Goal: Task Accomplishment & Management: Complete application form

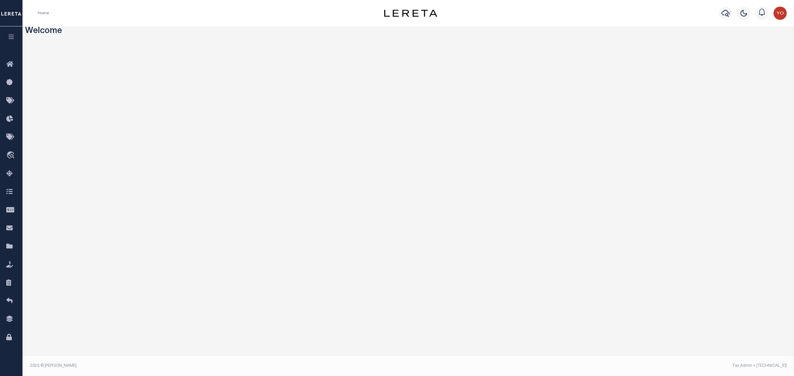
click at [8, 36] on icon "button" at bounding box center [12, 37] width 8 height 6
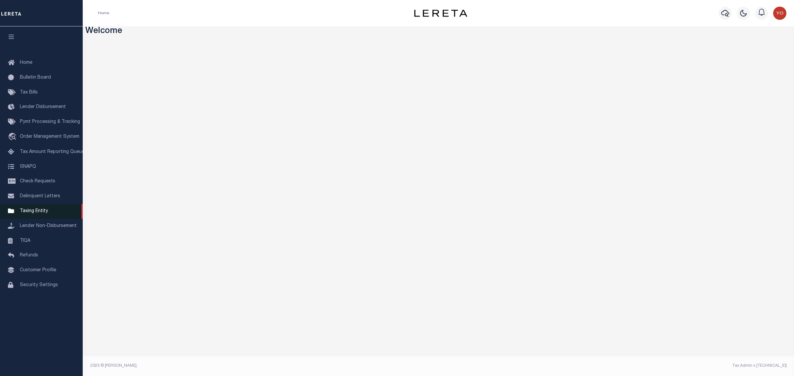
click at [42, 214] on span "Taxing Entity" at bounding box center [34, 211] width 28 height 5
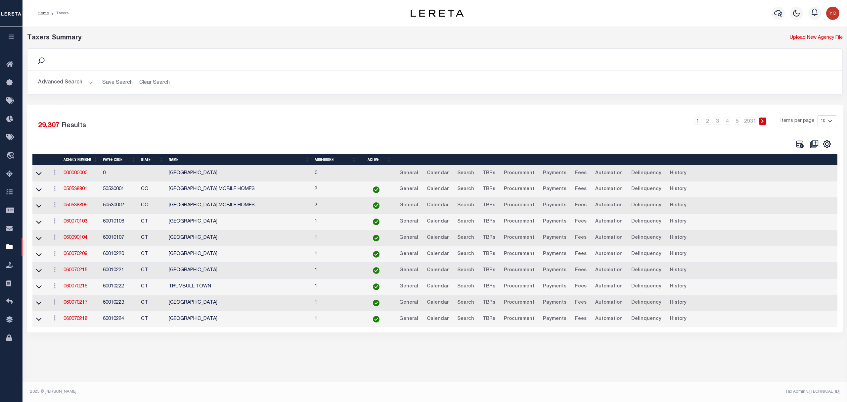
click at [87, 83] on button "Advanced Search" at bounding box center [65, 82] width 55 height 13
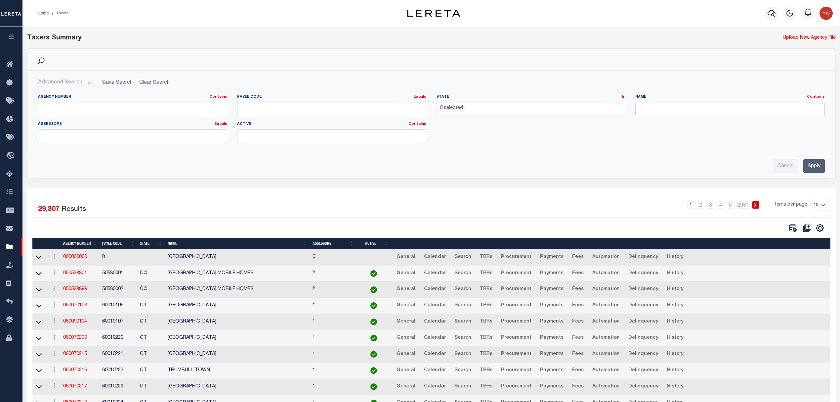
click at [87, 83] on button "Advanced Search" at bounding box center [65, 82] width 55 height 13
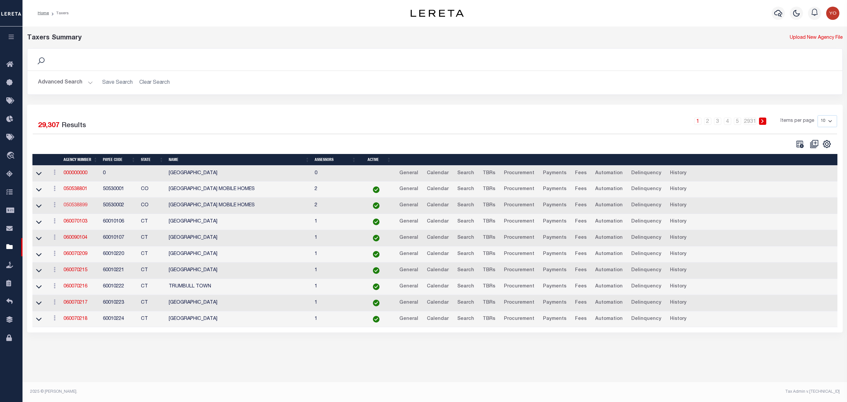
click at [78, 207] on link "050538899" at bounding box center [76, 205] width 24 height 5
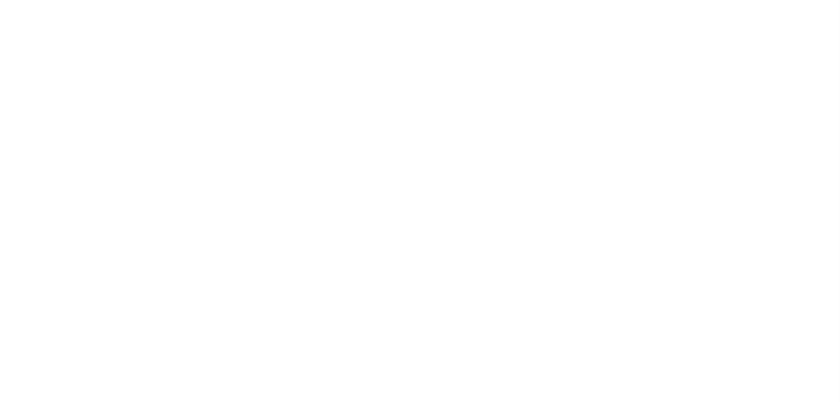
select select
checkbox input "false"
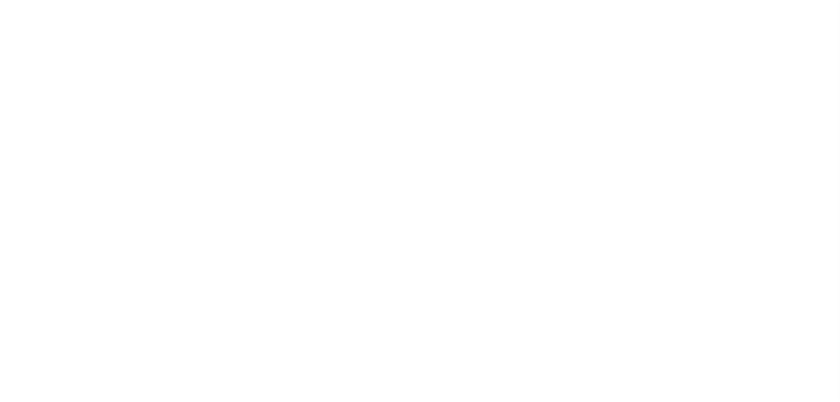
checkbox input "false"
type input "810500000"
select select
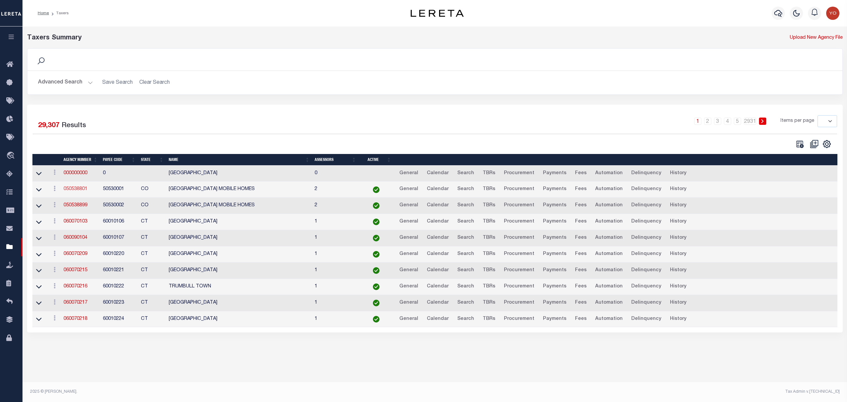
click at [78, 191] on link "050538801" at bounding box center [76, 189] width 24 height 5
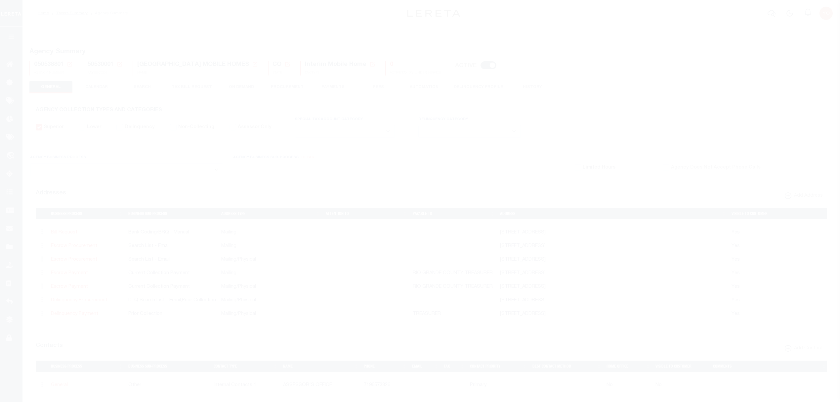
select select
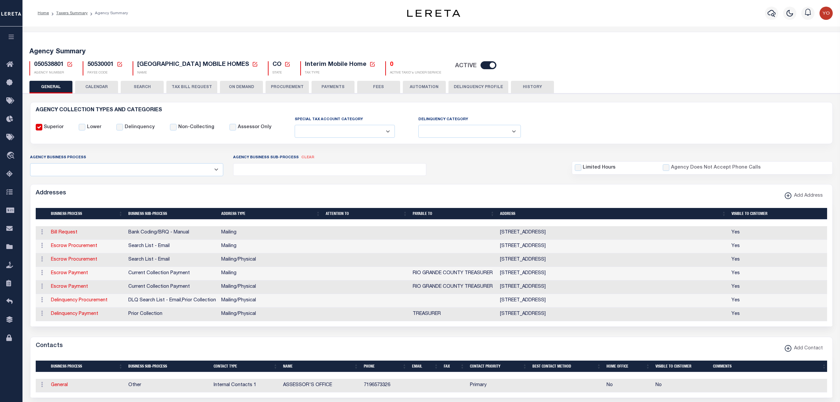
click at [241, 88] on button "ON DEMAND" at bounding box center [241, 87] width 43 height 13
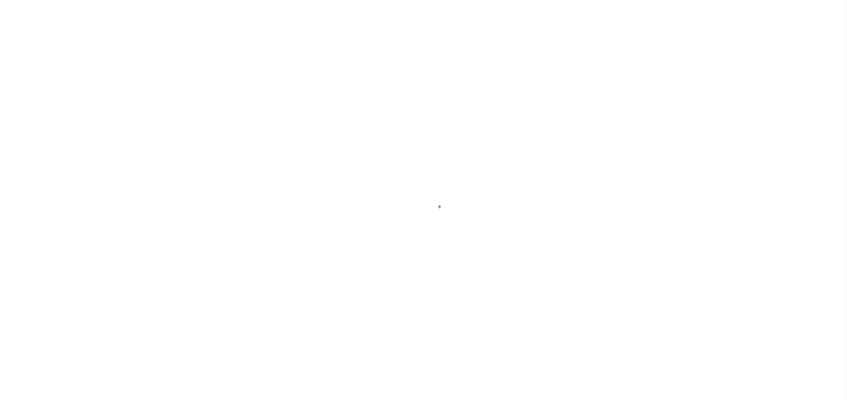
select select
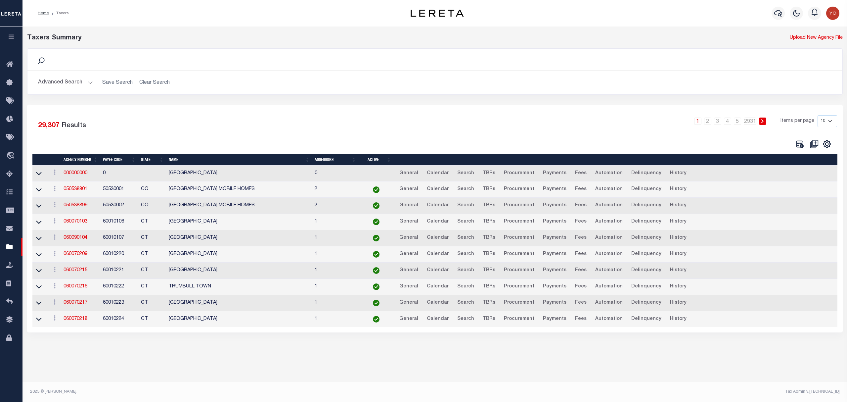
click at [10, 39] on icon "button" at bounding box center [12, 37] width 8 height 6
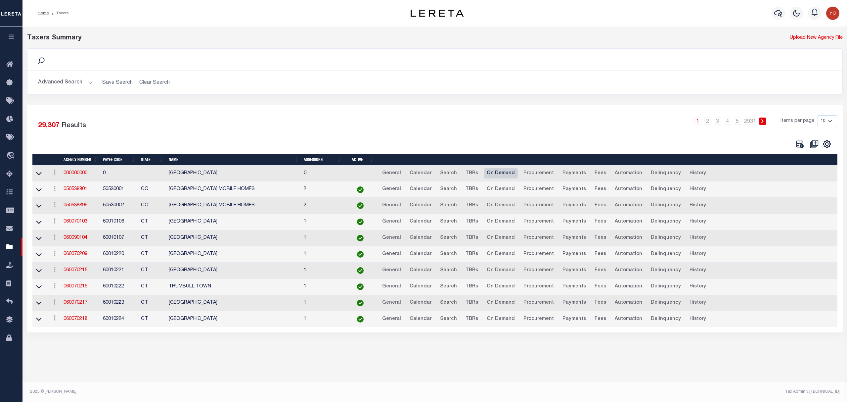
click at [496, 175] on link "On Demand" at bounding box center [501, 173] width 34 height 11
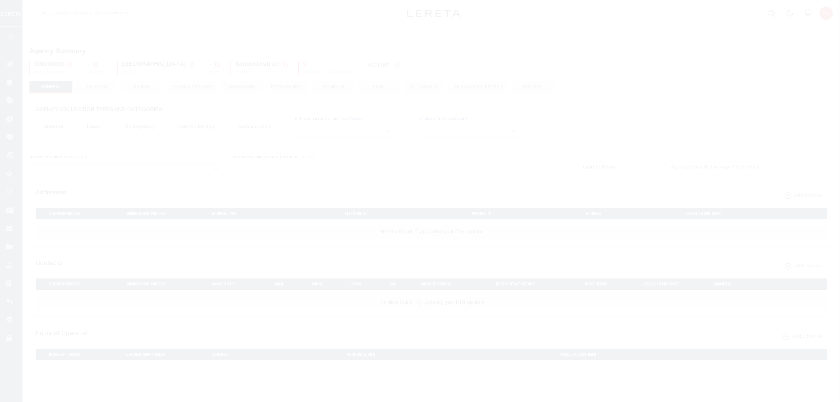
select select
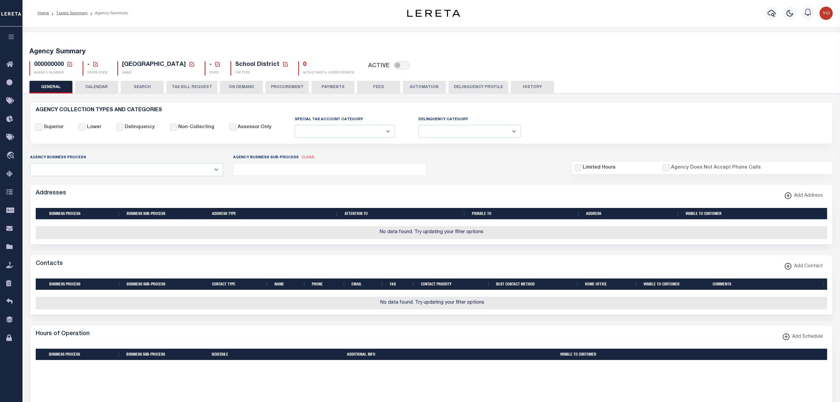
click at [241, 89] on button "ON DEMAND" at bounding box center [241, 87] width 43 height 13
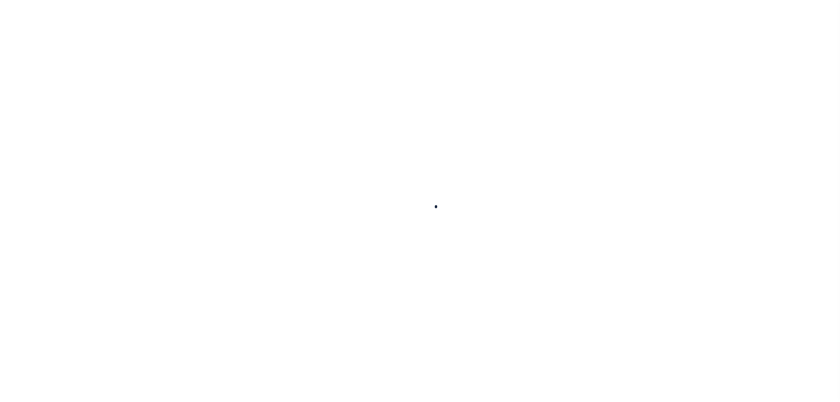
select select
checkbox input "false"
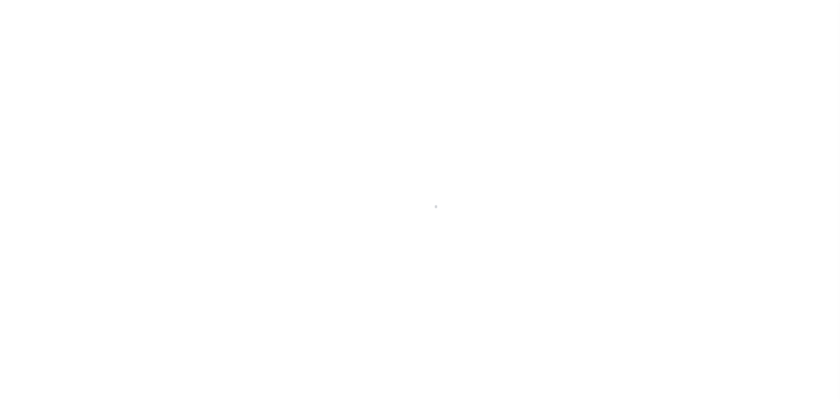
checkbox input "false"
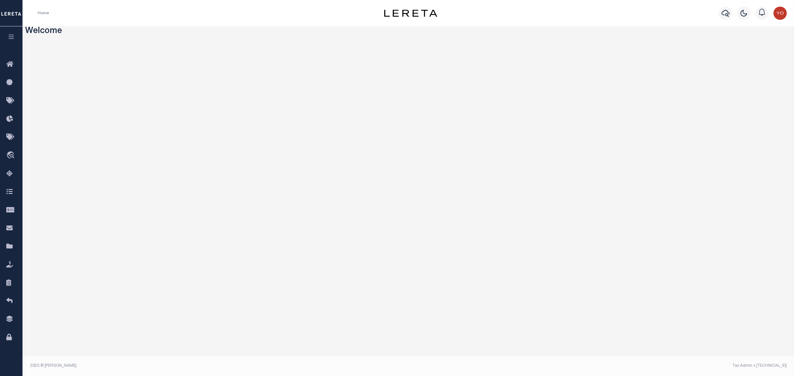
click at [12, 37] on icon "button" at bounding box center [12, 37] width 8 height 6
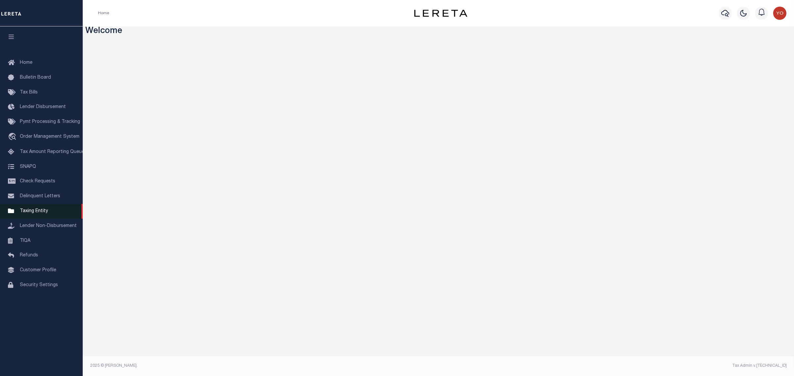
click at [38, 214] on span "Taxing Entity" at bounding box center [34, 211] width 28 height 5
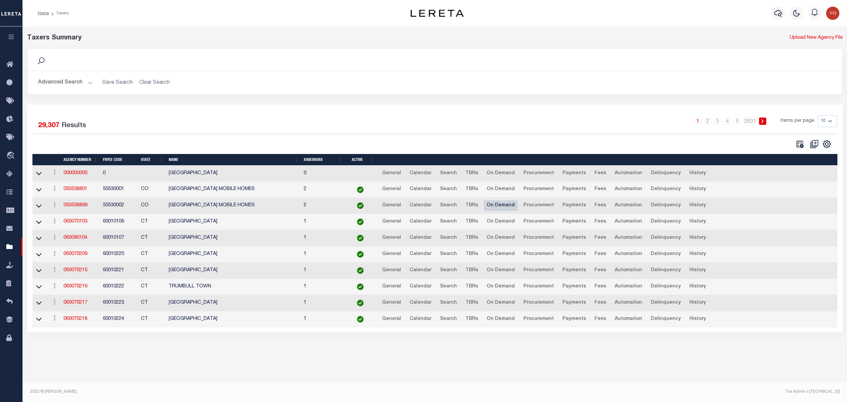
click at [497, 208] on link "On Demand" at bounding box center [501, 205] width 34 height 11
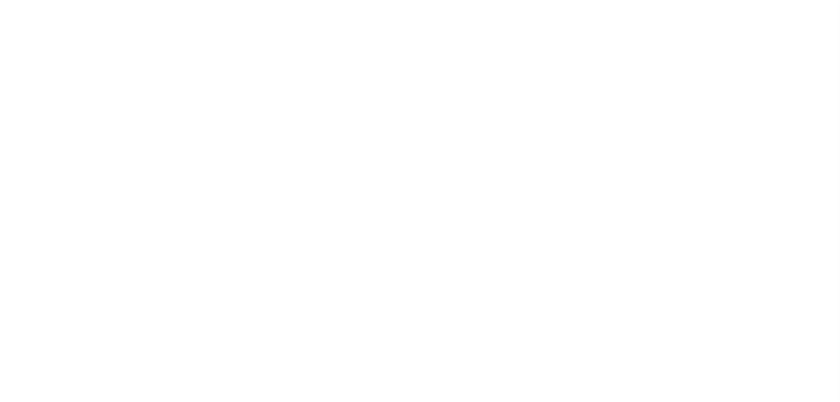
select select
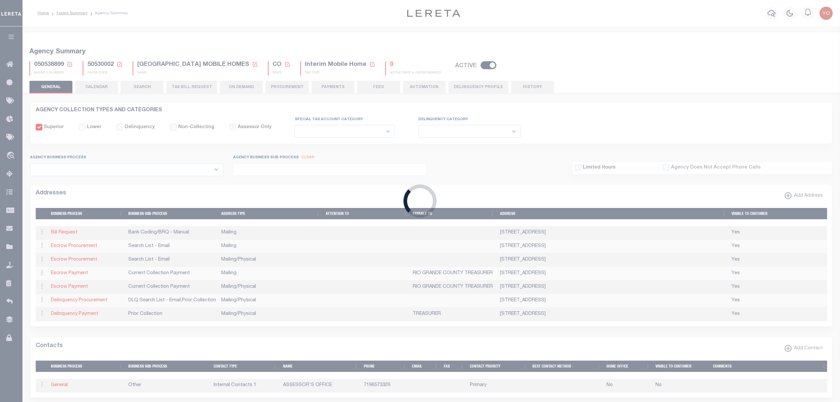
click at [245, 86] on div "Loading..." at bounding box center [420, 201] width 840 height 402
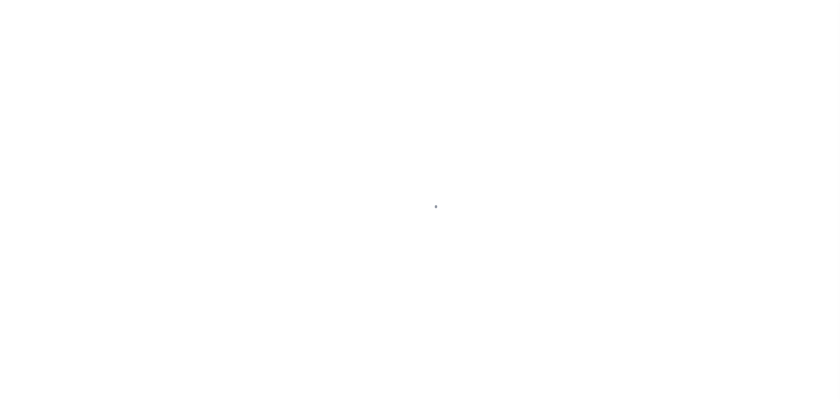
select select
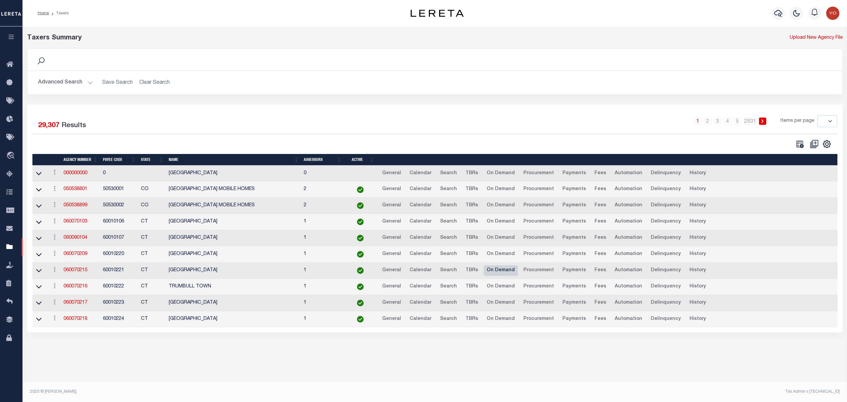
click at [498, 273] on link "On Demand" at bounding box center [501, 270] width 34 height 11
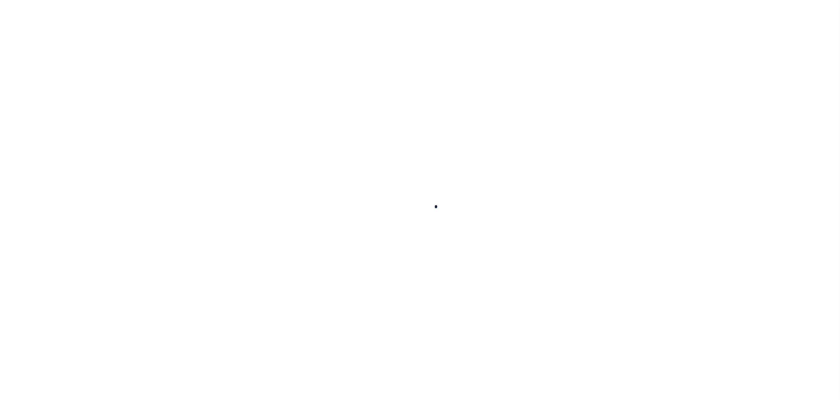
select select
checkbox input "false"
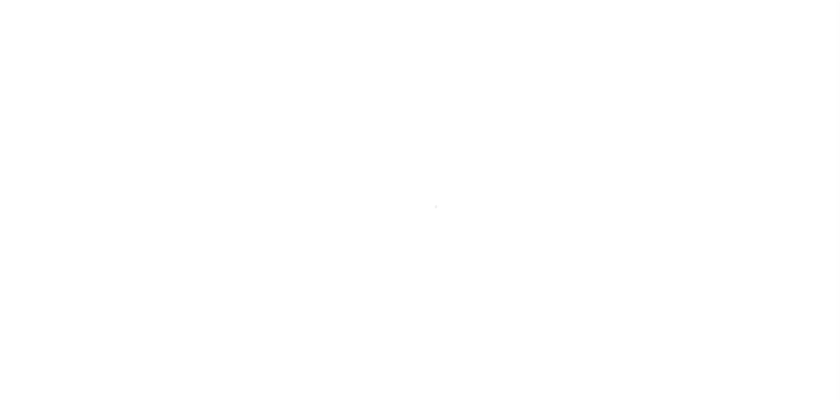
checkbox input "false"
type input "900117006"
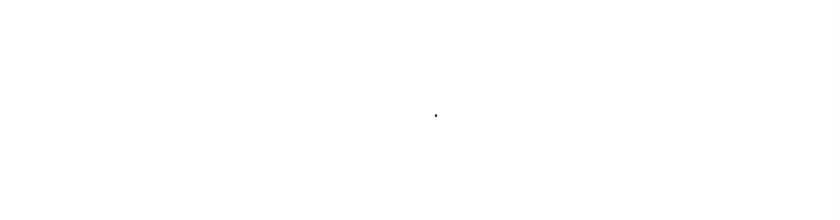
select select
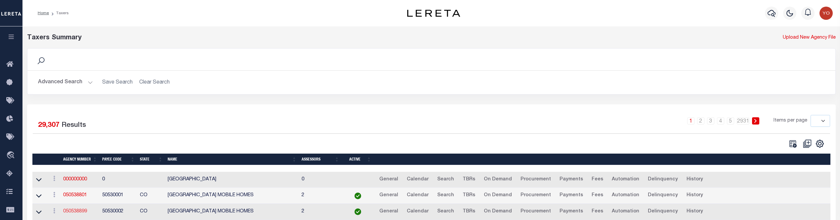
click at [77, 214] on link "050538899" at bounding box center [75, 211] width 24 height 5
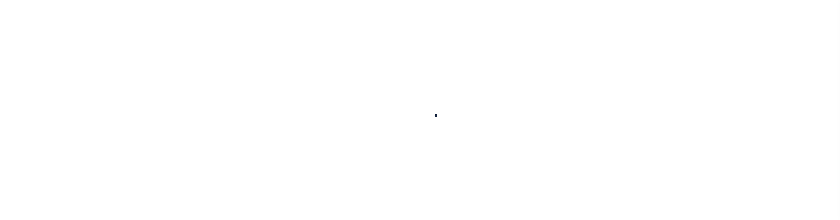
select select
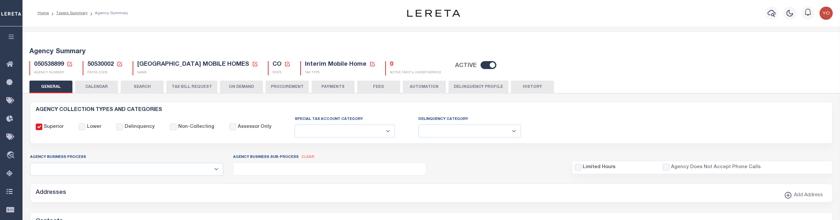
checkbox input "false"
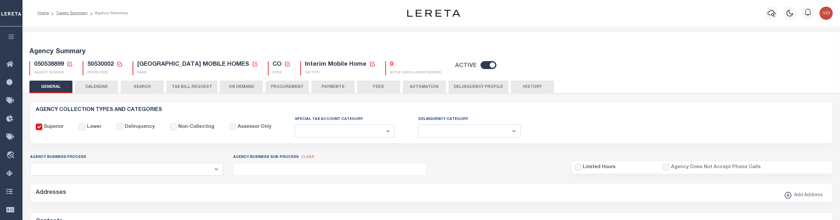
type input "810500000"
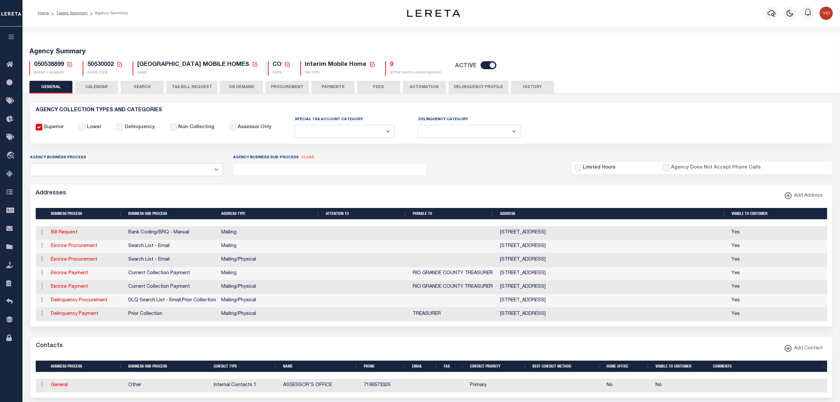
click at [237, 86] on button "ON DEMAND" at bounding box center [241, 87] width 43 height 13
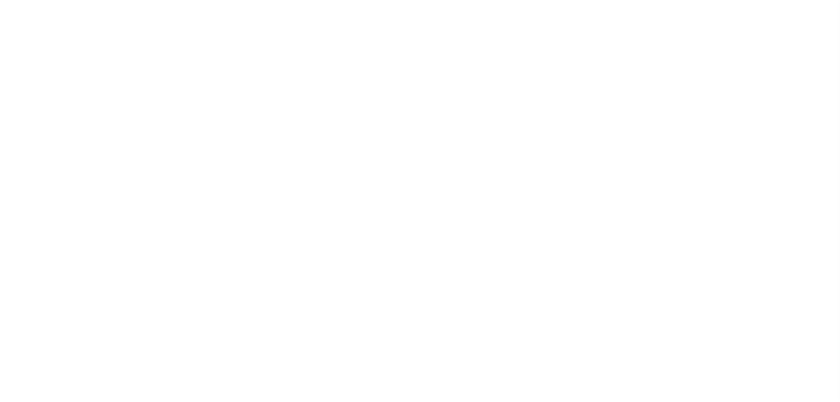
select select
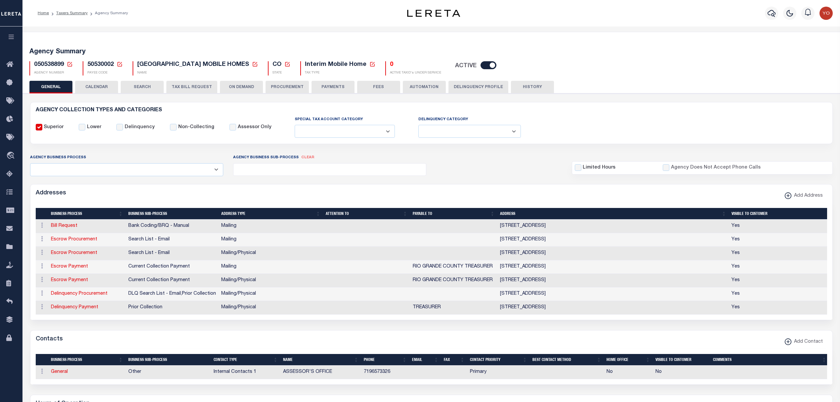
click at [240, 86] on button "ON DEMAND" at bounding box center [241, 87] width 43 height 13
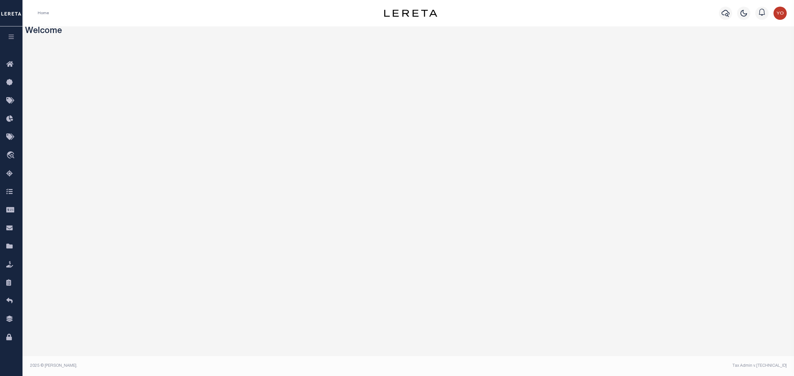
click at [14, 42] on button "button" at bounding box center [11, 37] width 22 height 22
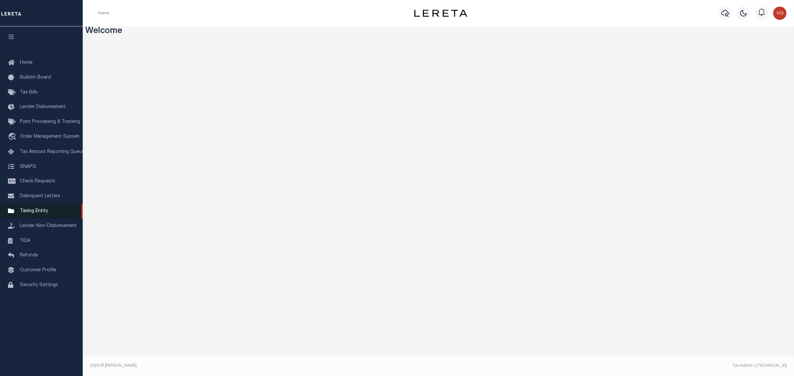
click at [44, 213] on span "Taxing Entity" at bounding box center [34, 211] width 28 height 5
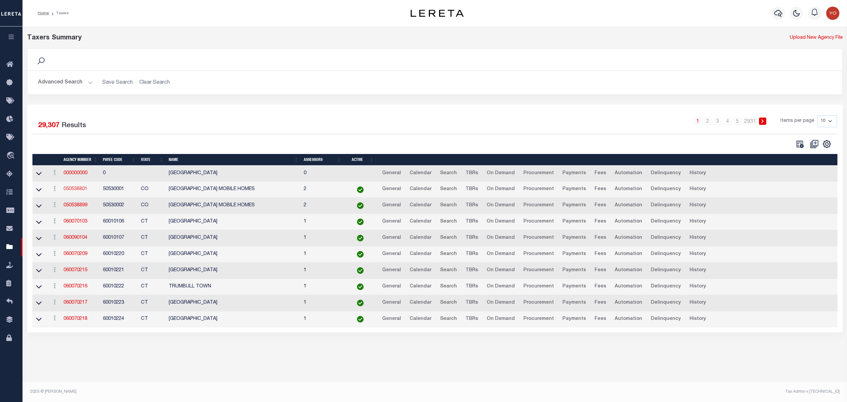
click at [73, 191] on link "050538801" at bounding box center [76, 189] width 24 height 5
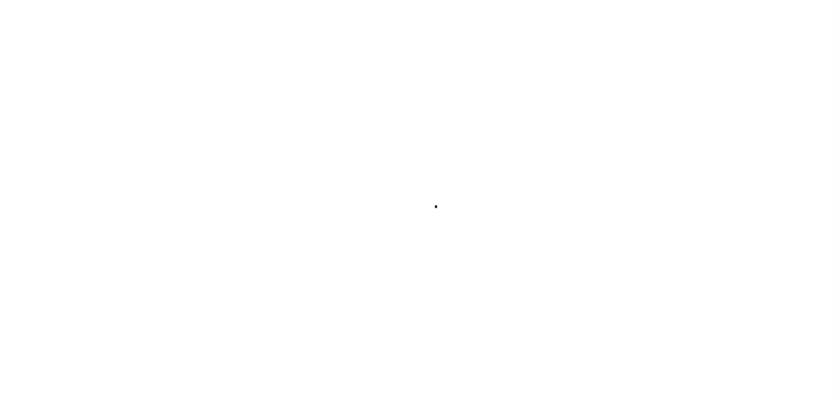
select select
checkbox input "false"
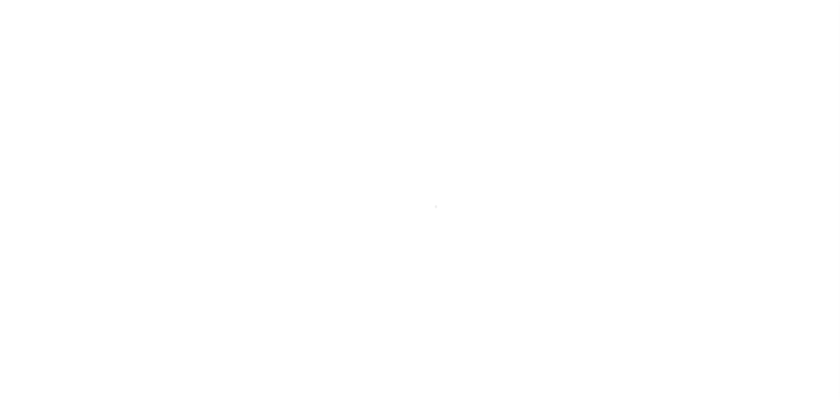
checkbox input "false"
type input "810500000"
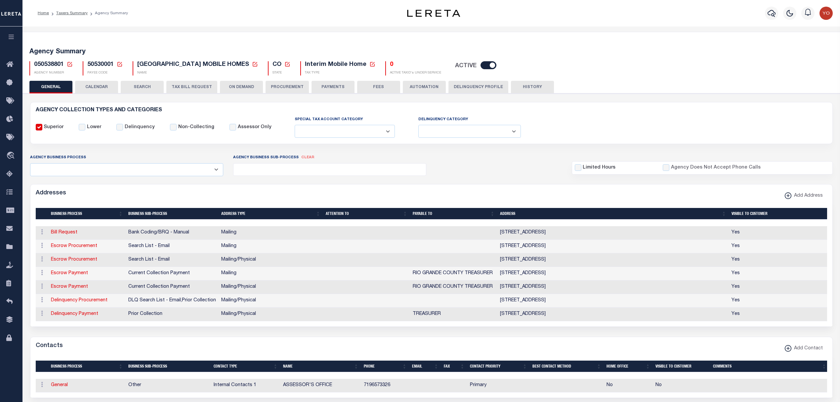
click at [244, 88] on button "ON DEMAND" at bounding box center [241, 87] width 43 height 13
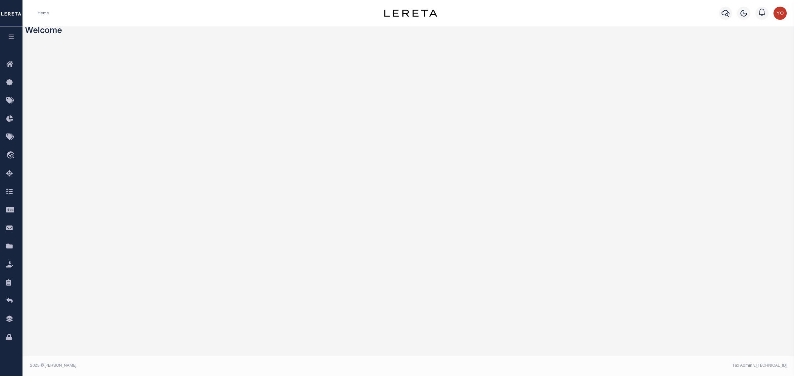
click at [9, 35] on icon "button" at bounding box center [12, 37] width 8 height 6
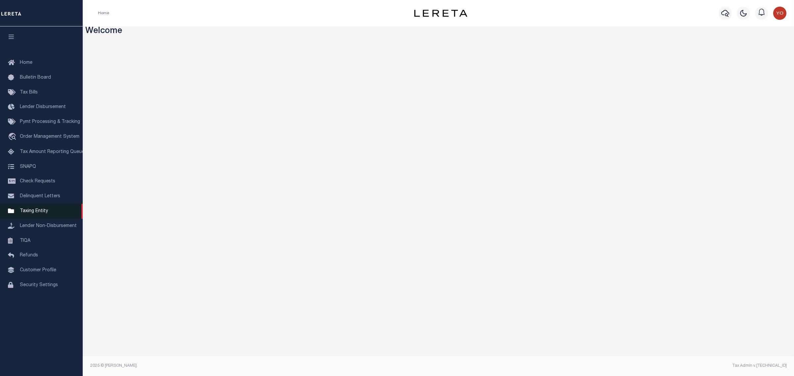
click at [42, 212] on span "Taxing Entity" at bounding box center [34, 211] width 28 height 5
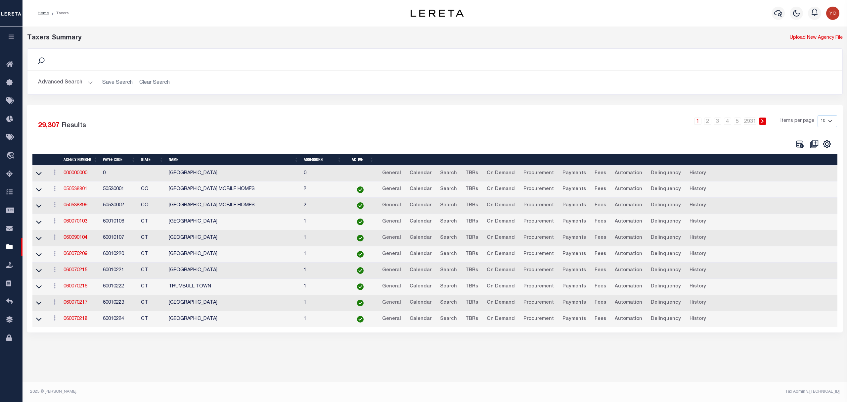
click at [71, 190] on link "050538801" at bounding box center [76, 189] width 24 height 5
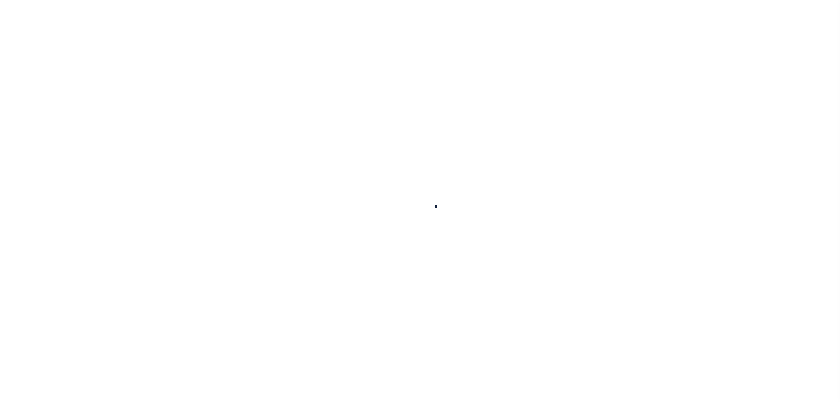
select select
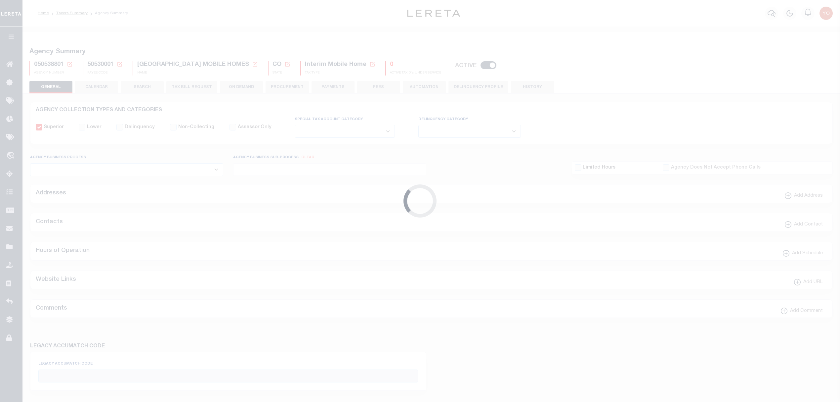
checkbox input "false"
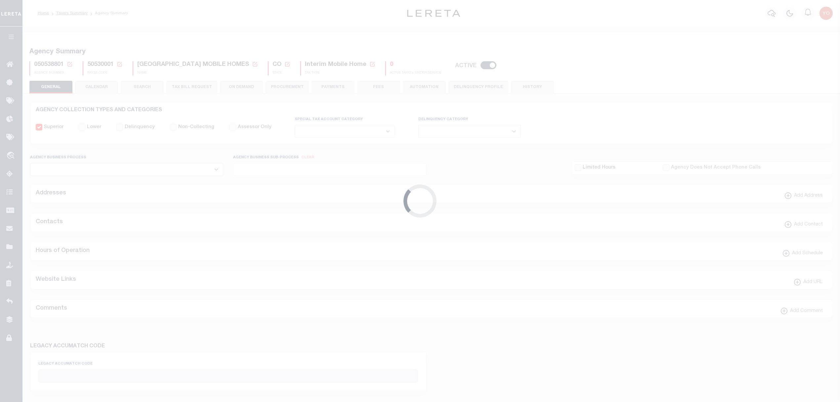
type input "810500000"
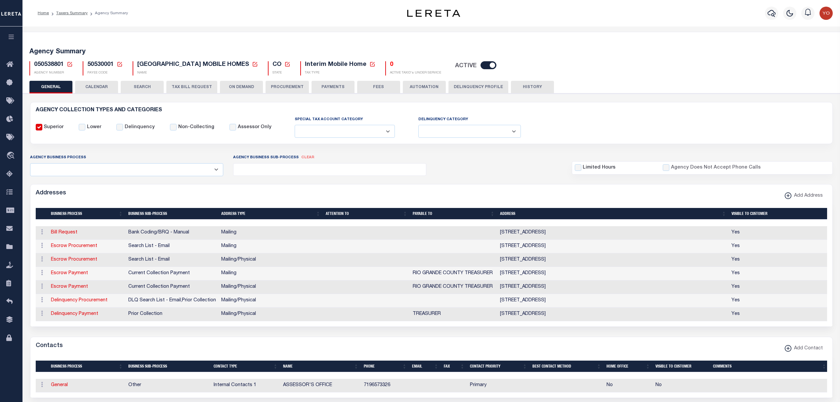
click at [236, 85] on button "ON DEMAND" at bounding box center [241, 87] width 43 height 13
select select "0"
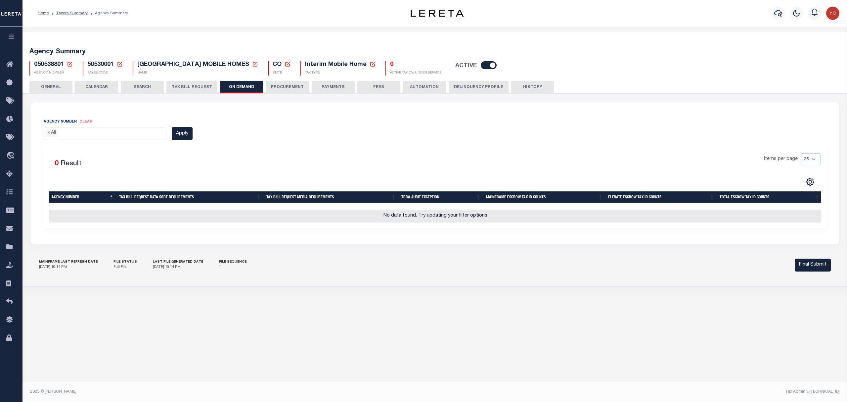
click at [89, 134] on ul "× All" at bounding box center [105, 132] width 122 height 9
click at [11, 40] on icon "button" at bounding box center [12, 37] width 8 height 6
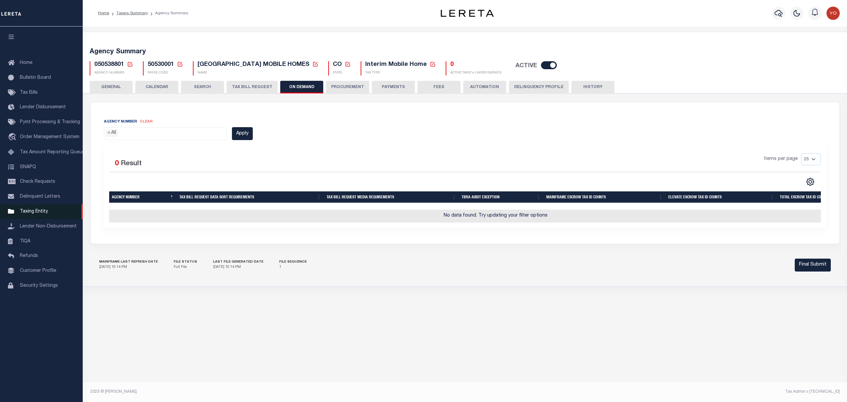
click at [40, 213] on span "Taxing Entity" at bounding box center [34, 211] width 28 height 5
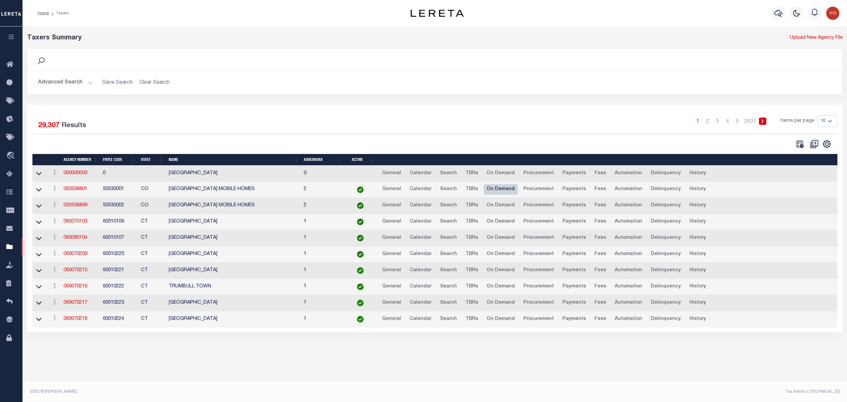
click at [491, 191] on link "On Demand" at bounding box center [501, 189] width 34 height 11
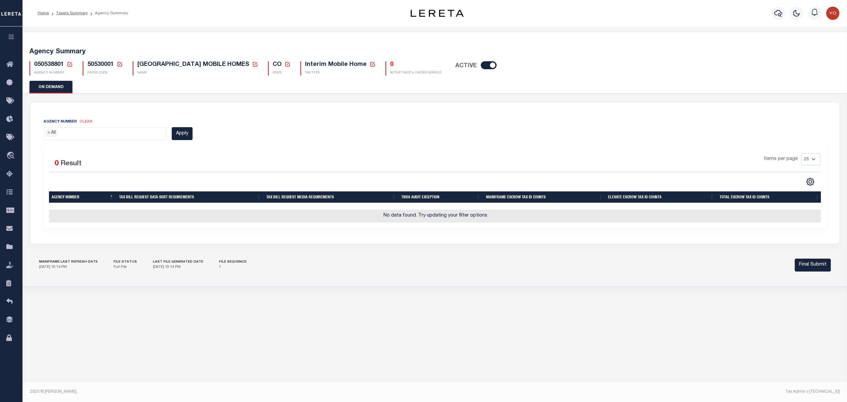
click at [110, 131] on ul "× All" at bounding box center [105, 132] width 122 height 9
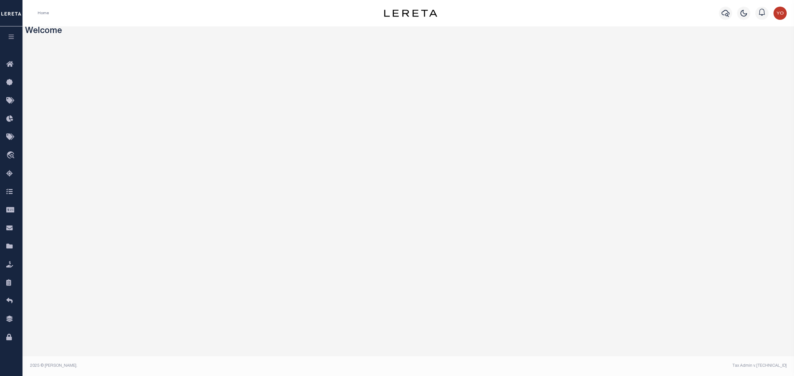
click at [9, 37] on icon "button" at bounding box center [12, 37] width 8 height 6
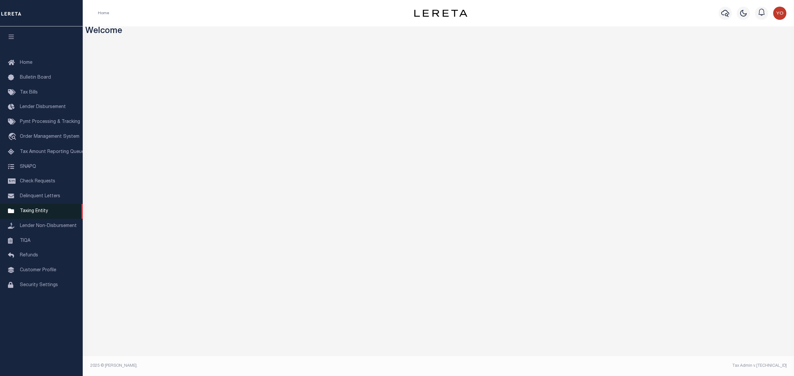
click at [36, 213] on span "Taxing Entity" at bounding box center [34, 211] width 28 height 5
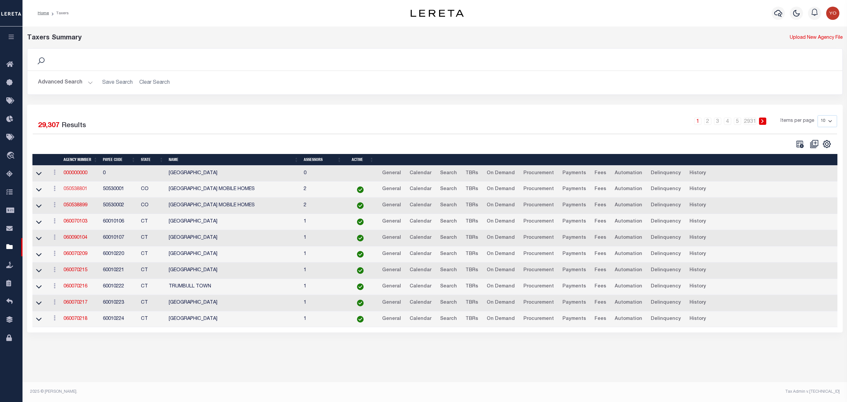
click at [77, 191] on link "050538801" at bounding box center [76, 189] width 24 height 5
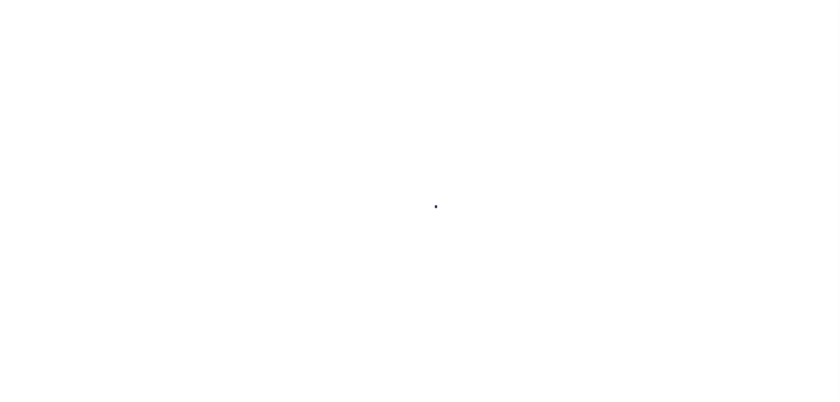
select select
checkbox input "false"
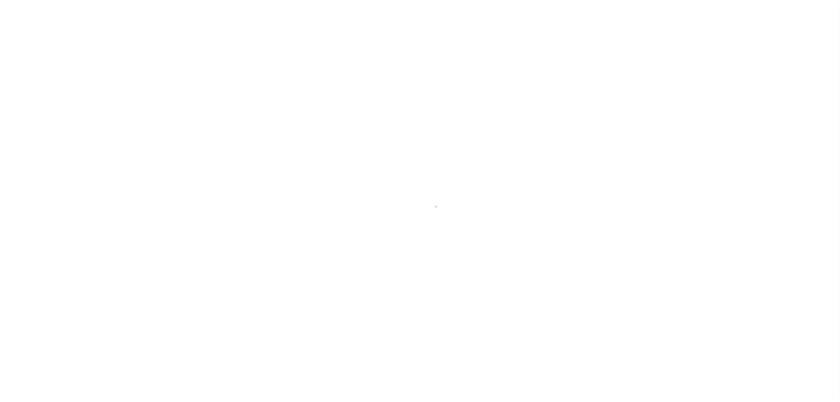
checkbox input "false"
type input "810500000"
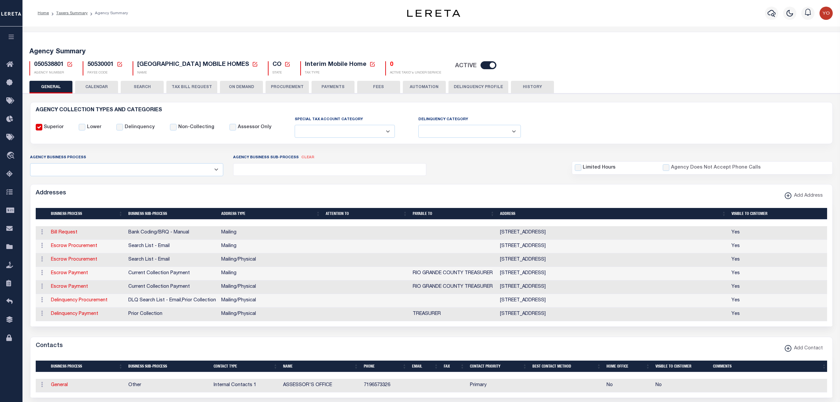
click at [240, 88] on button "ON DEMAND" at bounding box center [241, 87] width 43 height 13
select select "0"
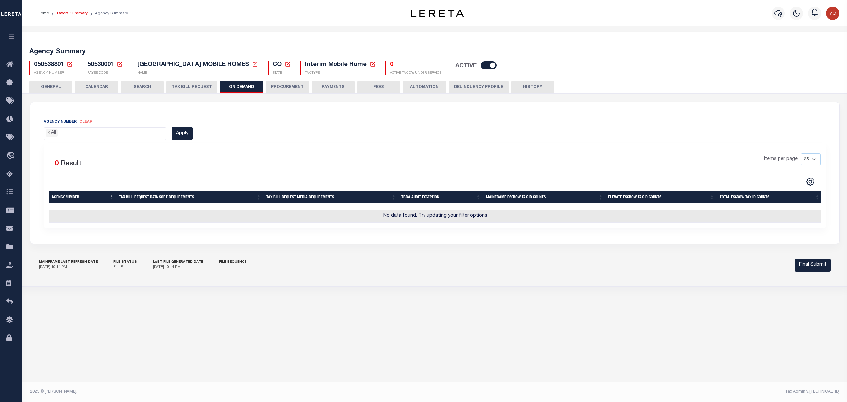
click at [68, 15] on link "Taxers Summary" at bounding box center [71, 13] width 31 height 4
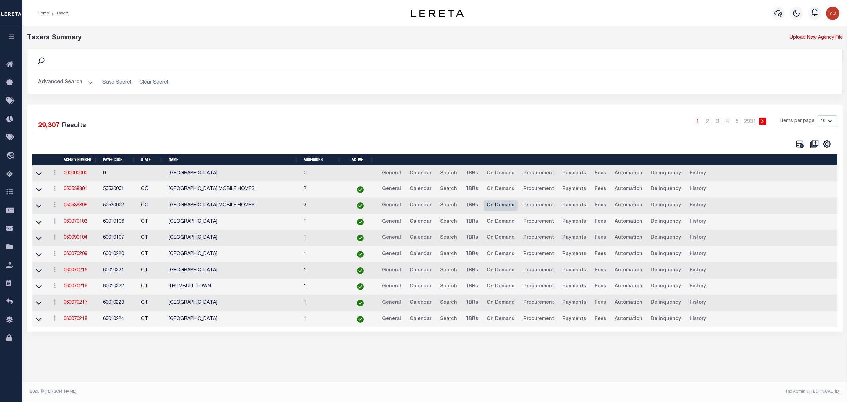
click at [499, 208] on link "On Demand" at bounding box center [501, 205] width 34 height 11
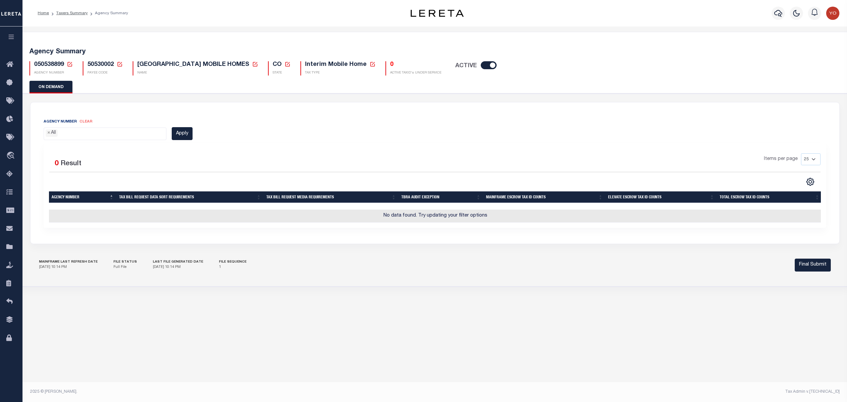
click at [109, 134] on ul "× All" at bounding box center [105, 132] width 122 height 9
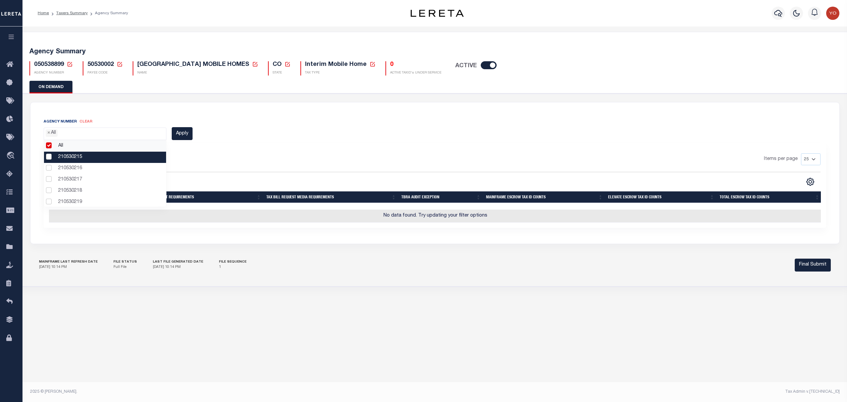
click at [50, 158] on li "210530215" at bounding box center [105, 157] width 122 height 11
click at [48, 170] on li "210530216" at bounding box center [105, 168] width 122 height 11
click at [49, 158] on li "210530215" at bounding box center [105, 157] width 122 height 11
click at [89, 122] on span "clear" at bounding box center [85, 122] width 13 height 4
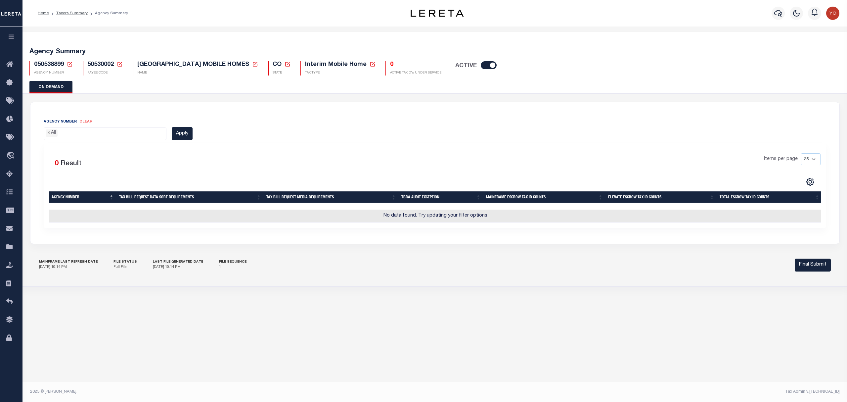
click at [89, 134] on ul "× All" at bounding box center [105, 132] width 122 height 9
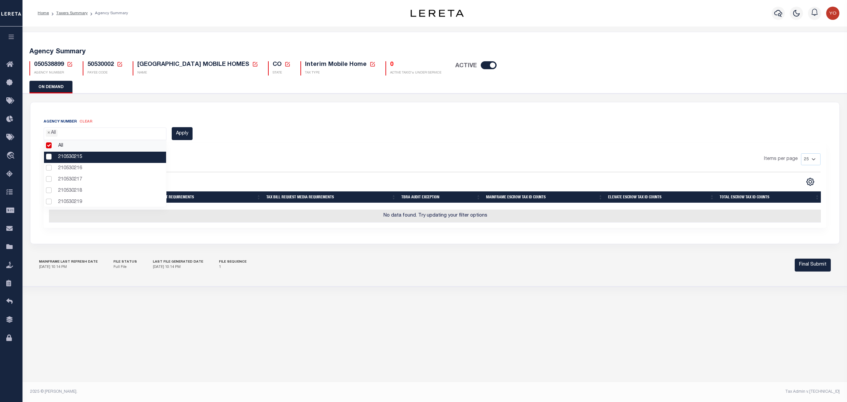
click at [51, 156] on li "210530215" at bounding box center [105, 157] width 122 height 11
click at [50, 168] on li "210530216" at bounding box center [105, 168] width 122 height 11
click at [183, 132] on button "Apply" at bounding box center [182, 133] width 21 height 13
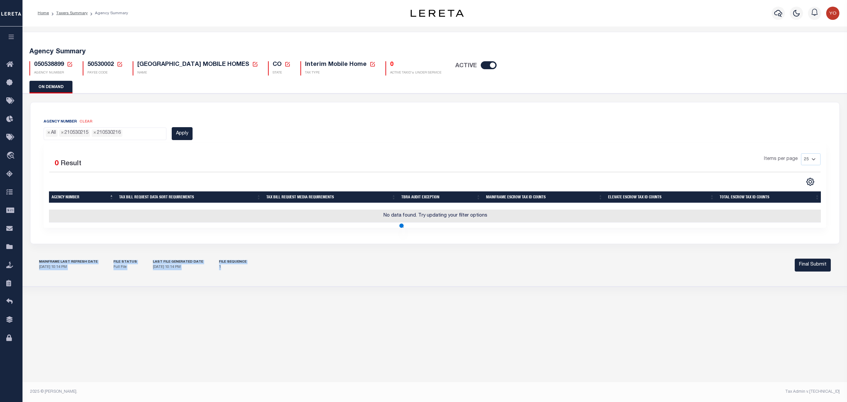
drag, startPoint x: 38, startPoint y: 267, endPoint x: 223, endPoint y: 274, distance: 184.4
click at [223, 270] on div "Mainframe Last Refresh Date 10/7/2025, 10:14 PM File Status Full File Last File…" at bounding box center [417, 265] width 756 height 10
click at [127, 134] on input "search" at bounding box center [126, 132] width 4 height 7
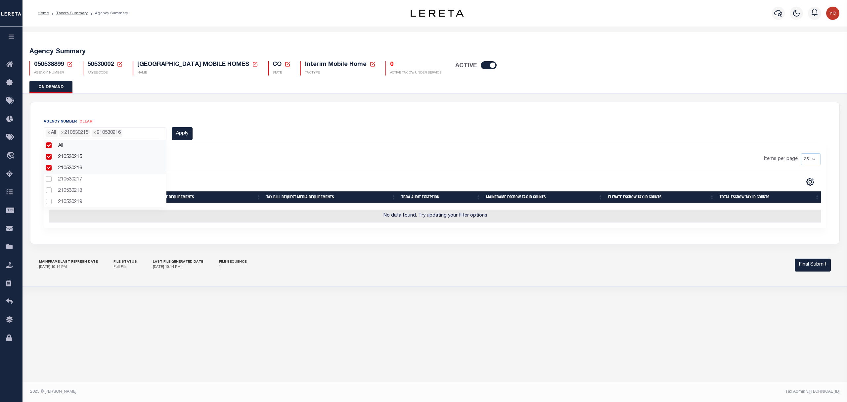
click at [87, 120] on span "clear" at bounding box center [85, 122] width 13 height 4
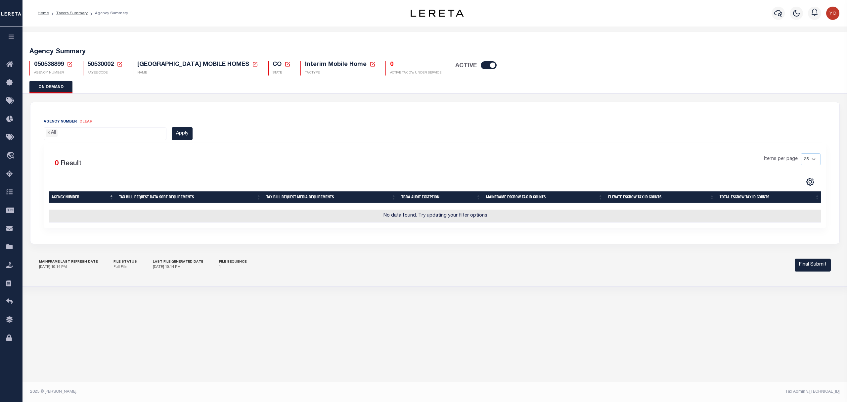
click at [97, 134] on ul "× All" at bounding box center [105, 132] width 122 height 9
click at [97, 133] on ul "× All" at bounding box center [105, 132] width 122 height 9
drag, startPoint x: 37, startPoint y: 265, endPoint x: 218, endPoint y: 275, distance: 180.5
click at [218, 275] on div "Mainframe Last Refresh Date 10/7/2025, 10:14 PM File Status Full File Last File…" at bounding box center [434, 265] width 809 height 26
click at [217, 276] on div "Mainframe Last Refresh Date 10/7/2025, 10:14 PM File Status Full File Last File…" at bounding box center [434, 265] width 809 height 26
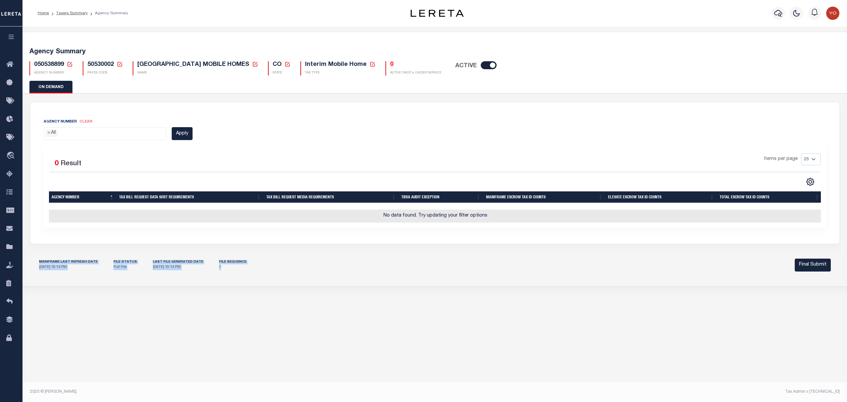
drag, startPoint x: 35, startPoint y: 266, endPoint x: 230, endPoint y: 276, distance: 195.4
click at [230, 276] on div "Mainframe Last Refresh Date 10/7/2025, 10:14 PM File Status Full File Last File…" at bounding box center [434, 265] width 809 height 26
click at [239, 275] on div "Mainframe Last Refresh Date 10/7/2025, 10:14 PM File Status Full File Last File…" at bounding box center [434, 265] width 809 height 26
click at [804, 268] on button "Final Submit" at bounding box center [813, 264] width 36 height 13
click at [807, 269] on button "Final Submit" at bounding box center [813, 264] width 36 height 13
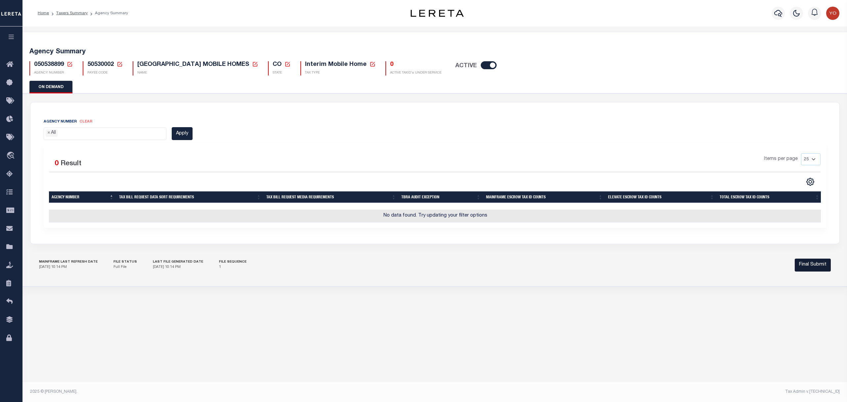
click at [812, 269] on button "Final Submit" at bounding box center [813, 264] width 36 height 13
drag, startPoint x: 810, startPoint y: 269, endPoint x: 802, endPoint y: 271, distance: 8.8
click at [810, 269] on button "Final Submit" at bounding box center [813, 264] width 36 height 13
click at [801, 271] on button "Final Submit" at bounding box center [813, 264] width 36 height 13
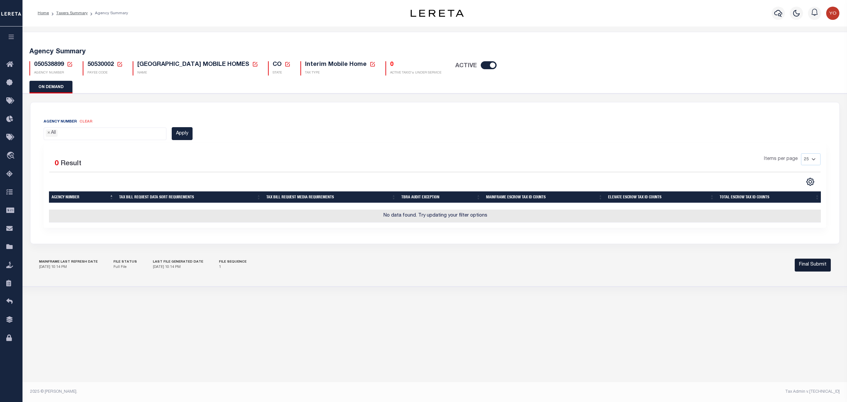
click at [801, 271] on button "Final Submit" at bounding box center [813, 264] width 36 height 13
click at [816, 270] on button "Final Submit" at bounding box center [813, 264] width 36 height 13
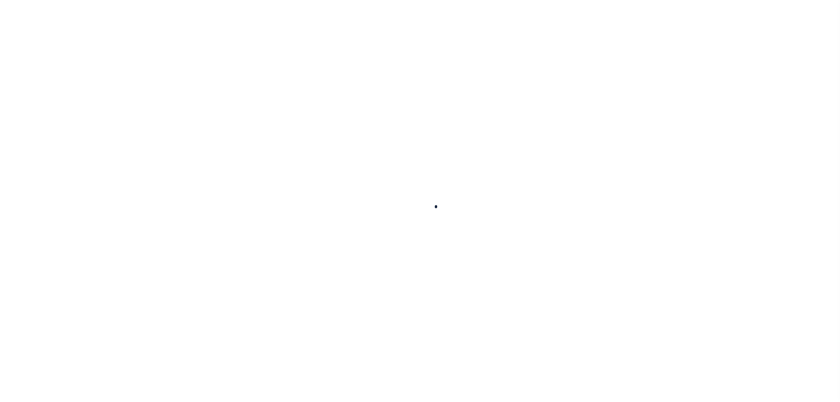
select select
checkbox input "false"
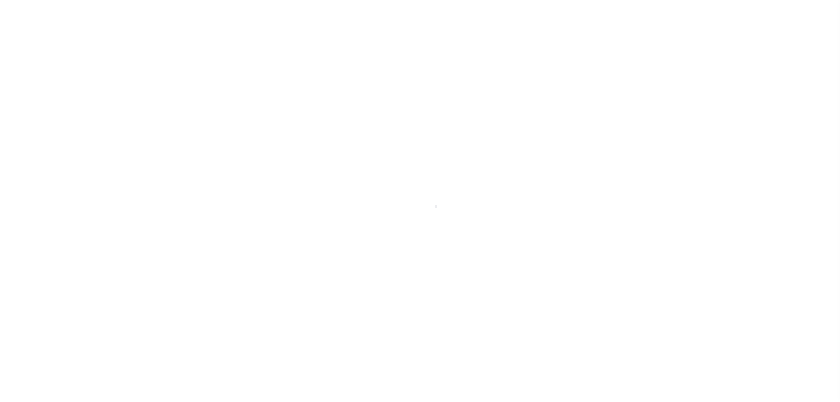
checkbox input "false"
type input "810500000"
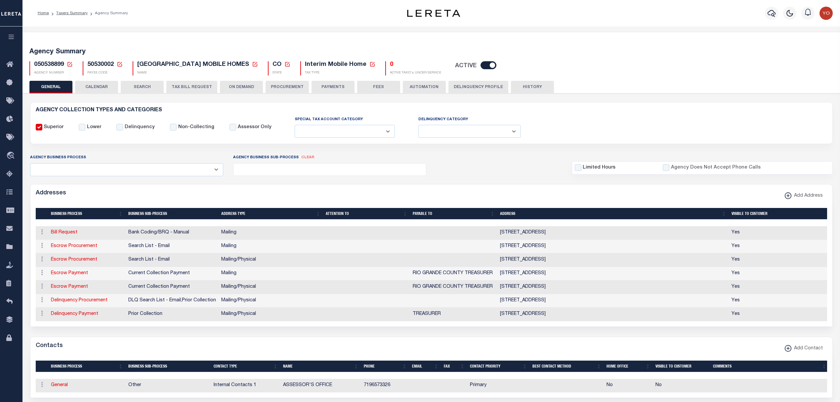
click at [242, 87] on button "ON DEMAND" at bounding box center [241, 87] width 43 height 13
select select "0"
